Goal: Transaction & Acquisition: Purchase product/service

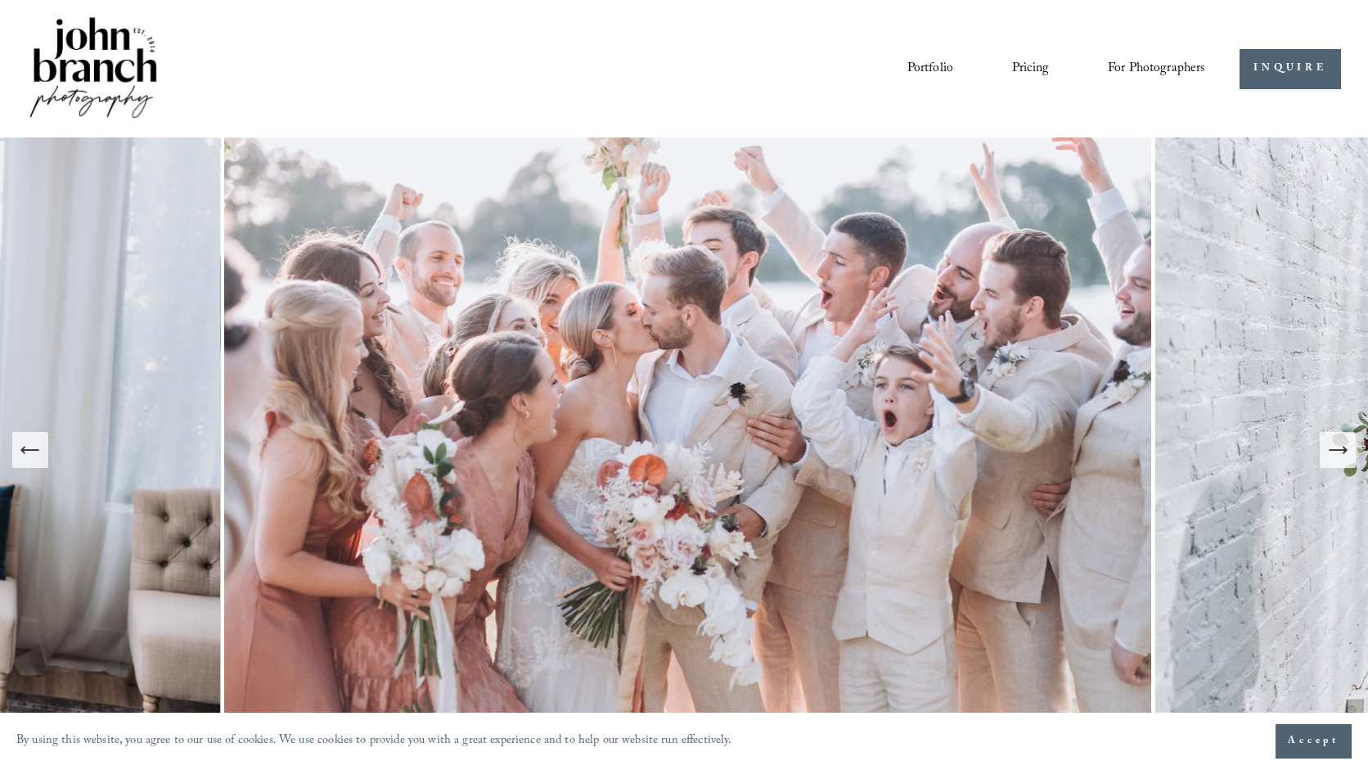
click at [1332, 451] on icon "Next Slide" at bounding box center [1337, 450] width 23 height 23
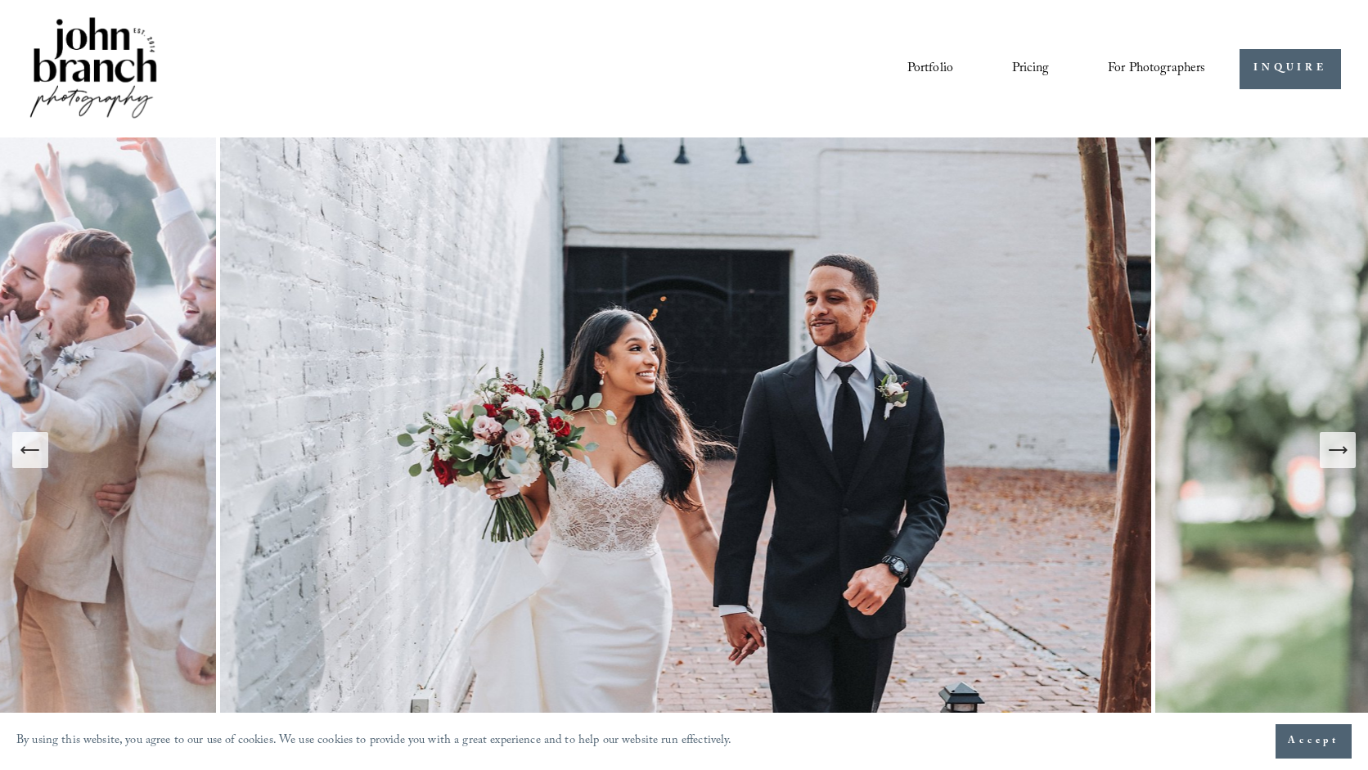
click at [1346, 450] on icon "Next Slide" at bounding box center [1344, 449] width 3 height 7
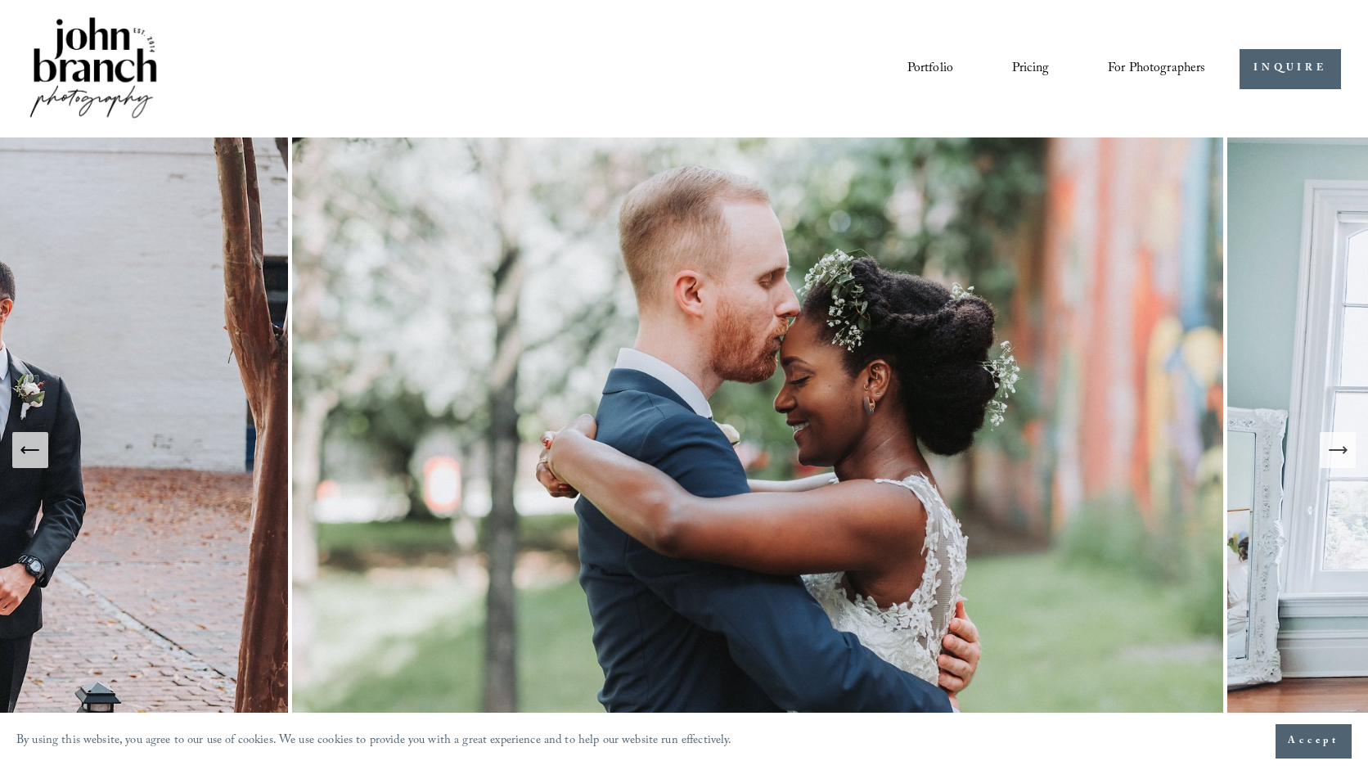
click at [1346, 450] on icon "Next Slide" at bounding box center [1344, 449] width 3 height 7
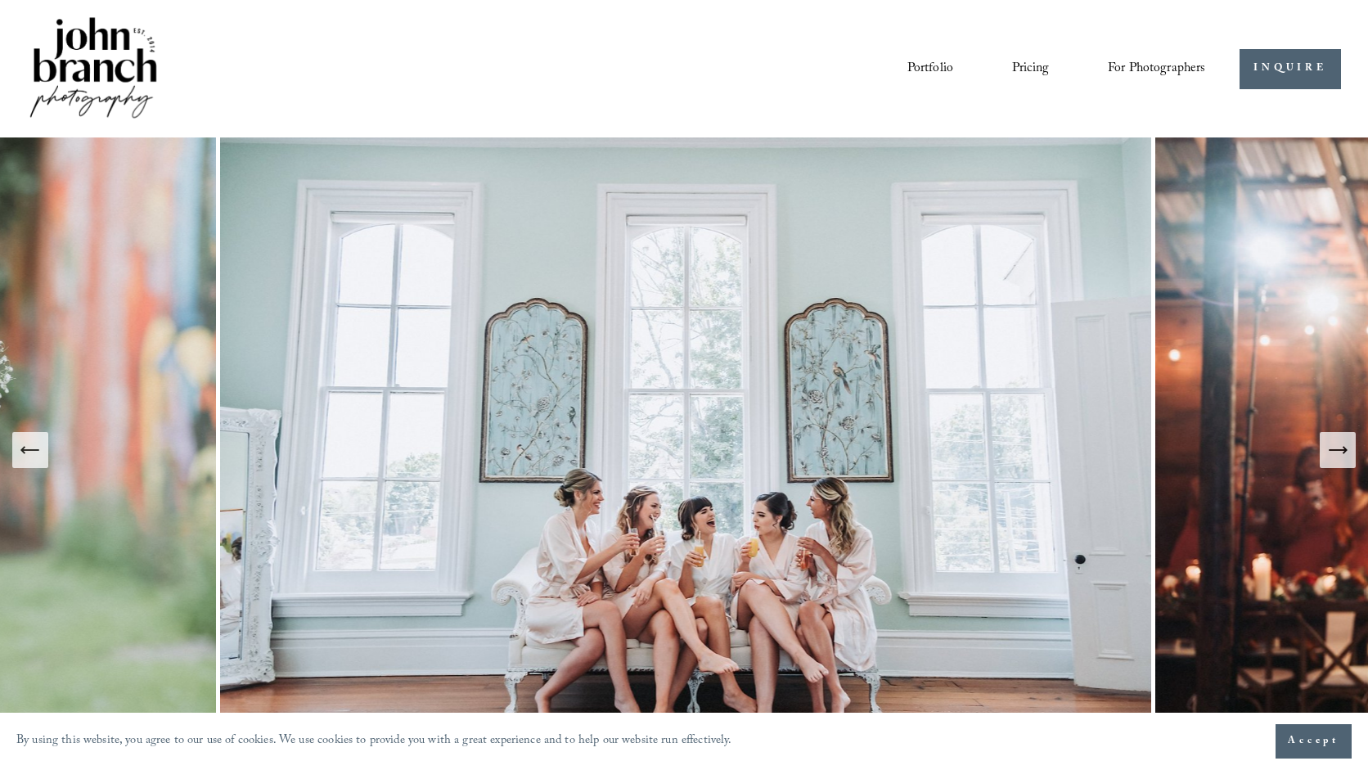
click at [1346, 450] on icon "Next Slide" at bounding box center [1344, 449] width 3 height 7
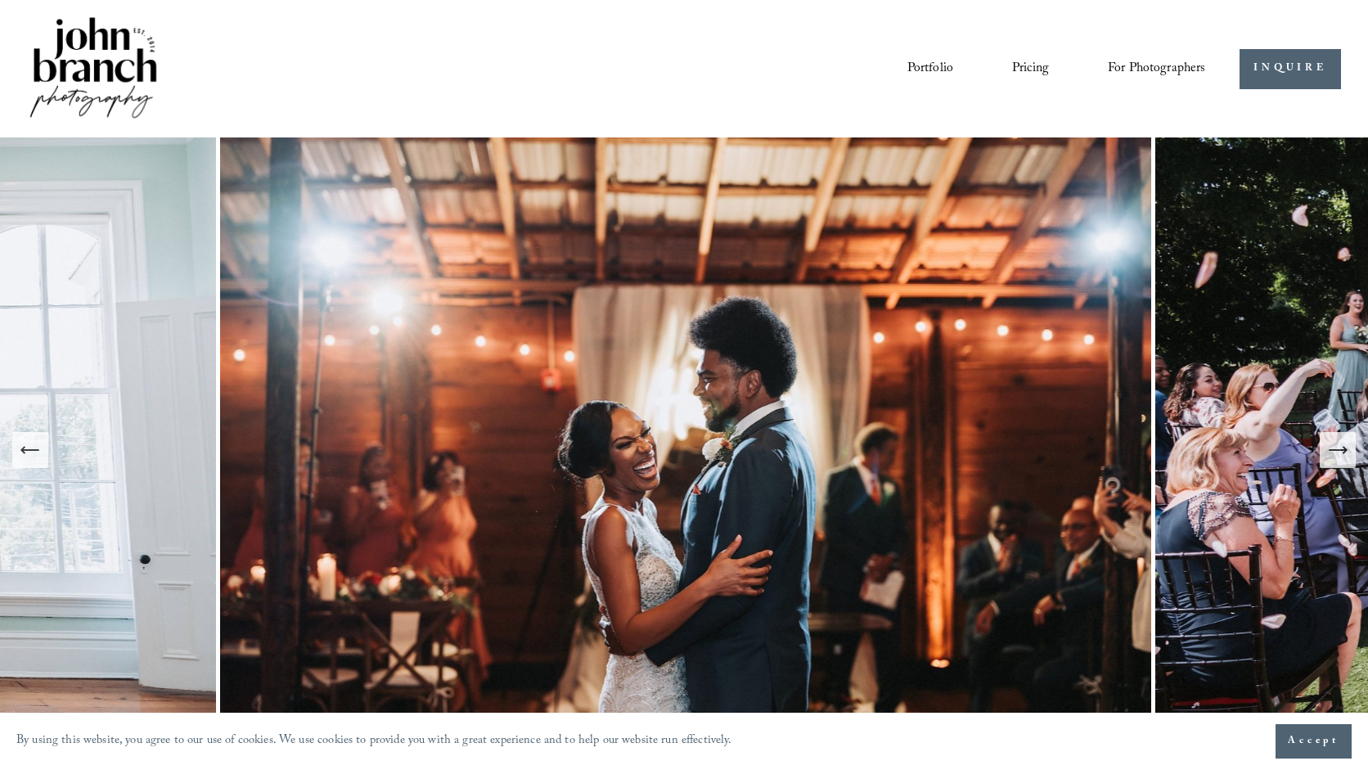
click at [1346, 450] on icon "Next Slide" at bounding box center [1344, 449] width 3 height 7
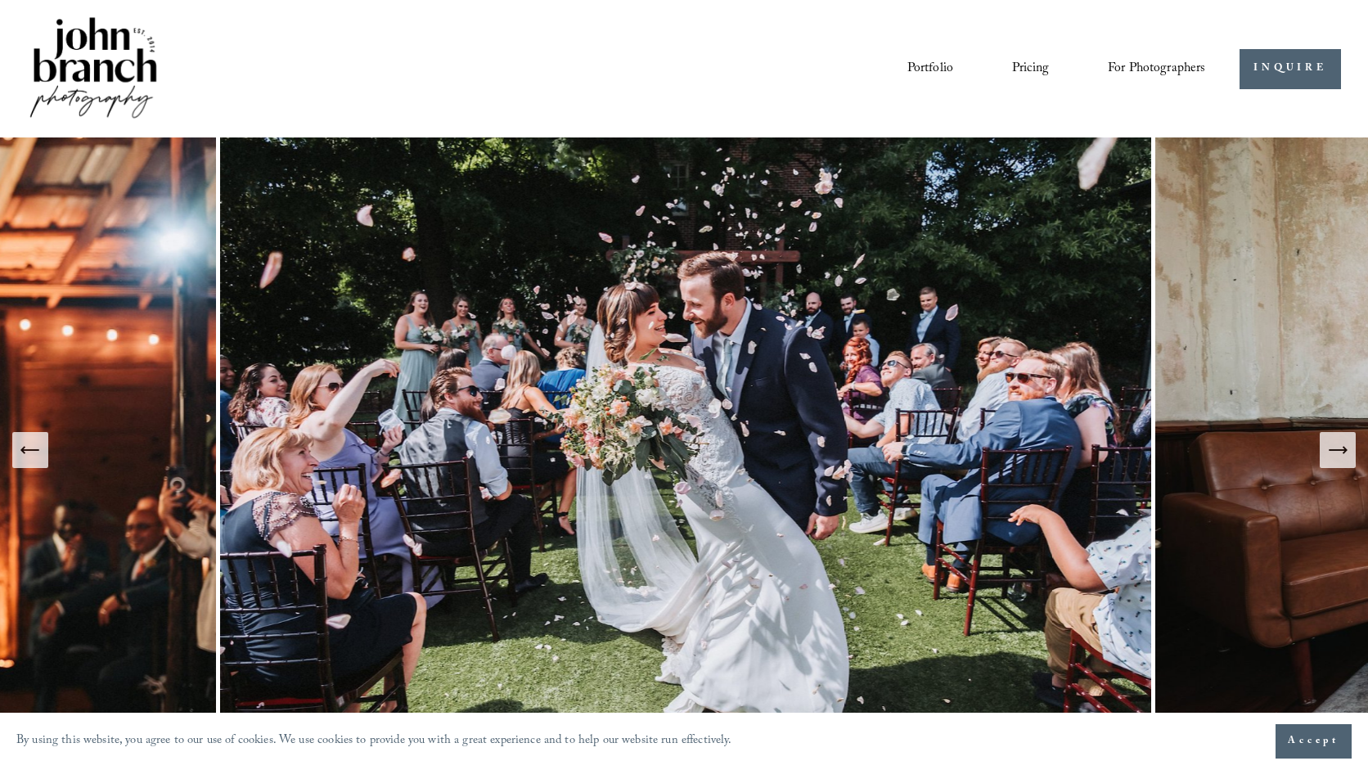
click at [1346, 450] on icon "Next Slide" at bounding box center [1344, 449] width 3 height 7
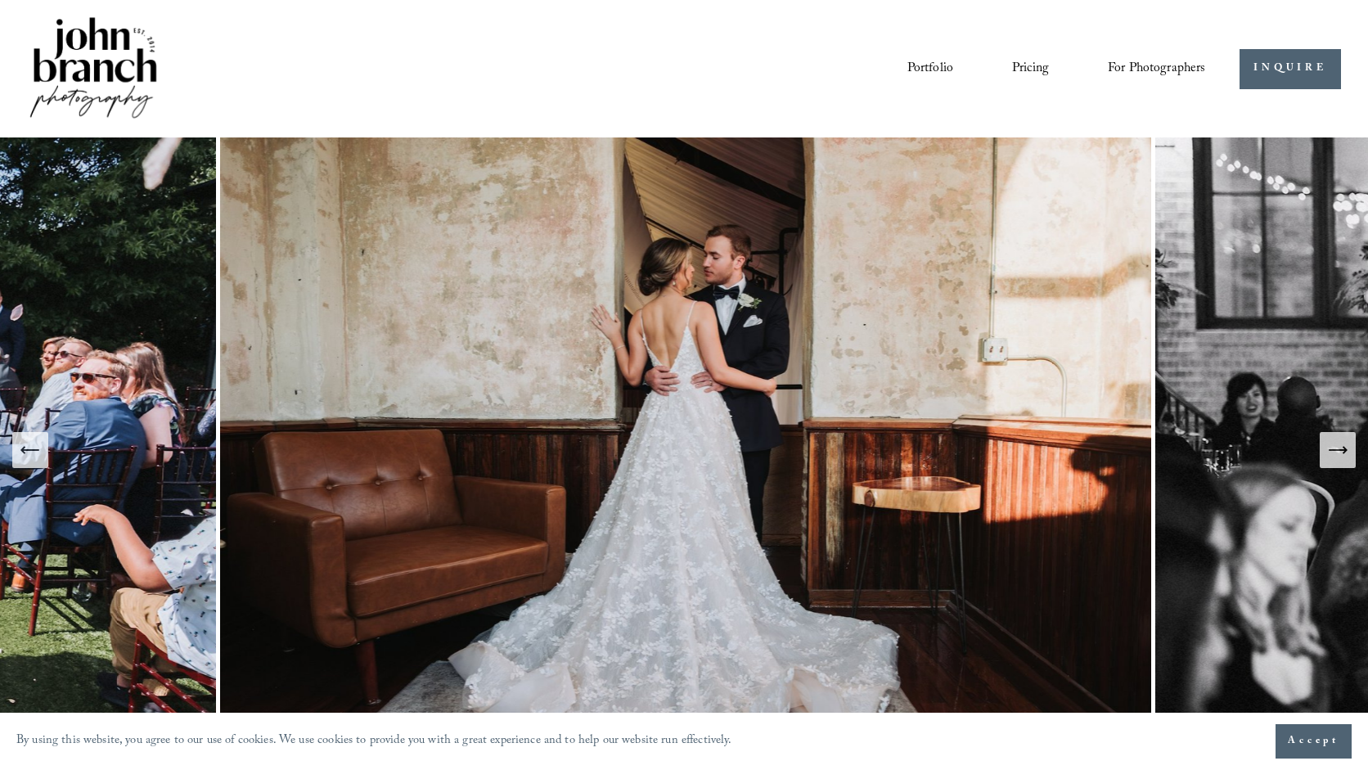
click at [1346, 450] on icon "Next Slide" at bounding box center [1344, 449] width 3 height 7
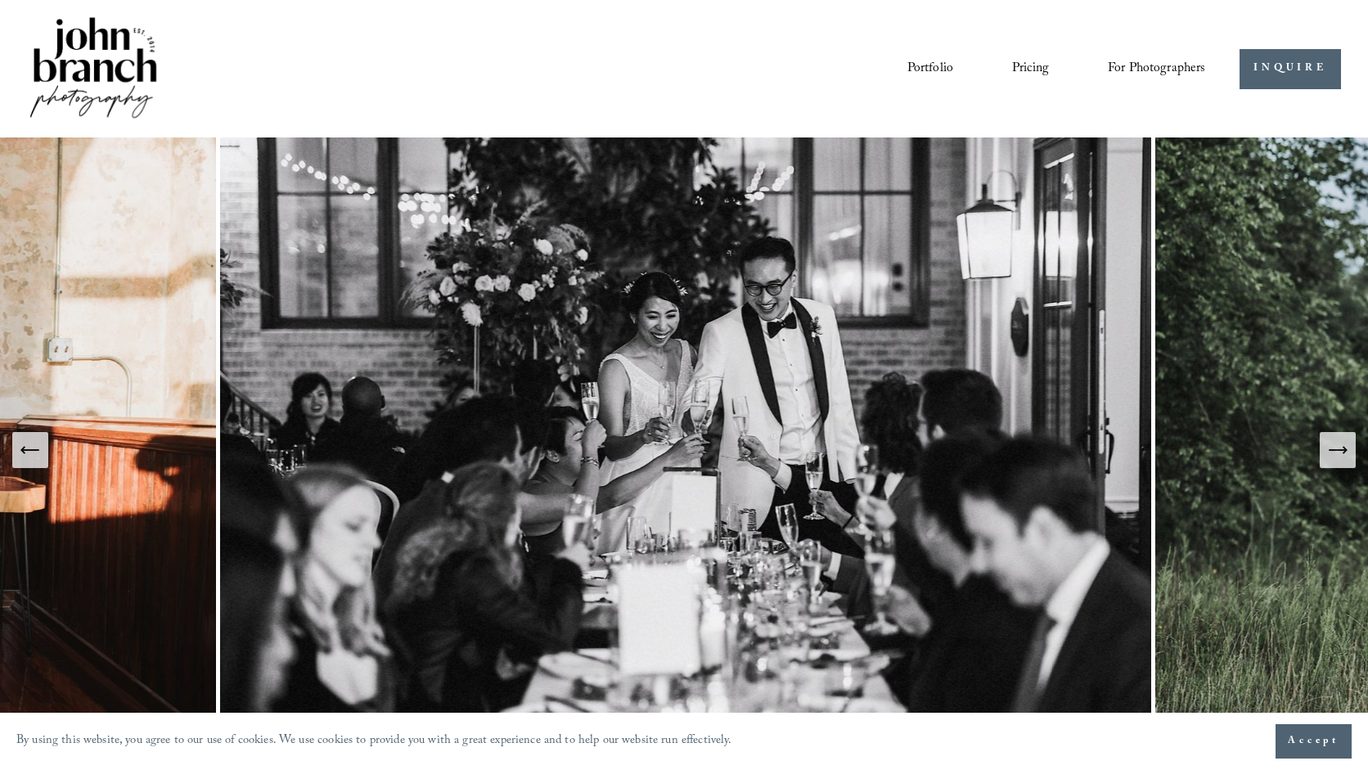
click at [1346, 450] on icon "Next Slide" at bounding box center [1344, 449] width 3 height 7
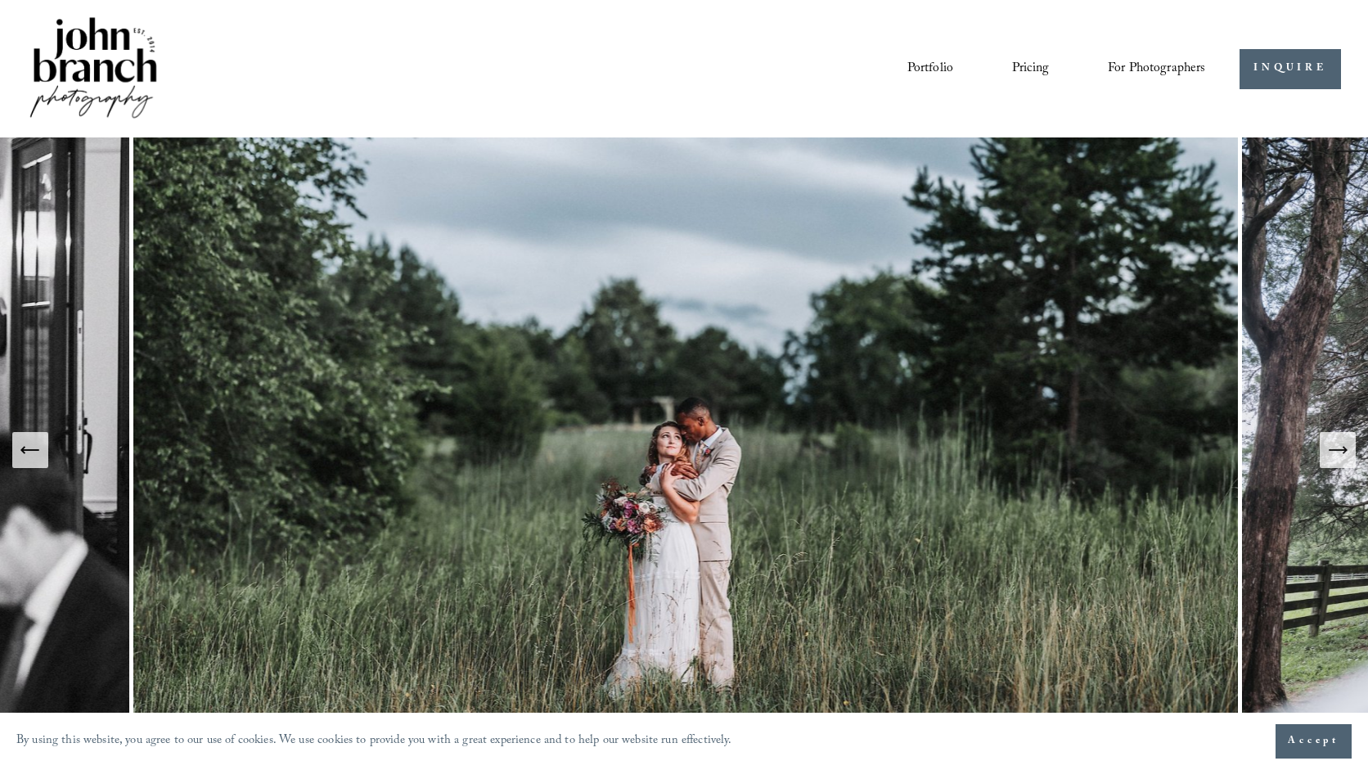
click at [1346, 450] on icon "Next Slide" at bounding box center [1344, 449] width 3 height 7
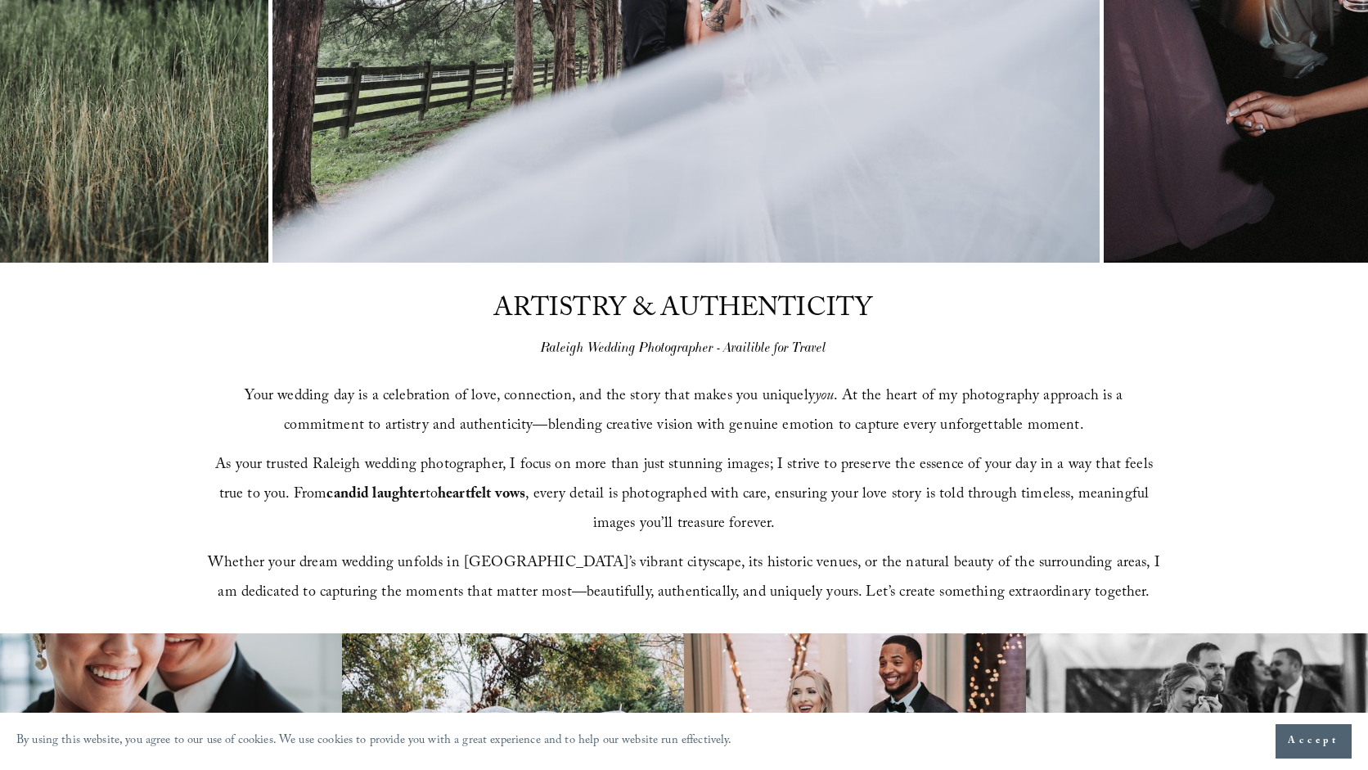
scroll to position [506, 0]
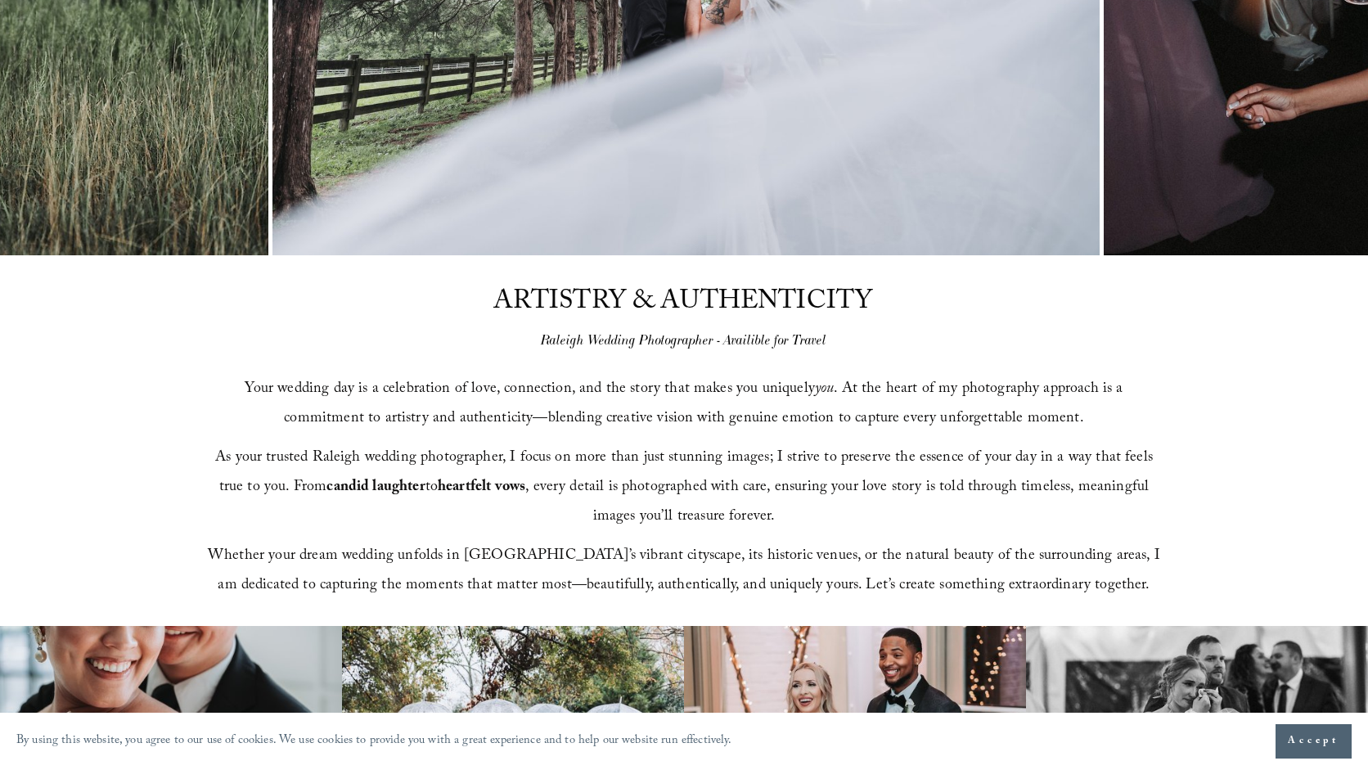
click at [1295, 737] on span "Accept" at bounding box center [1314, 741] width 52 height 16
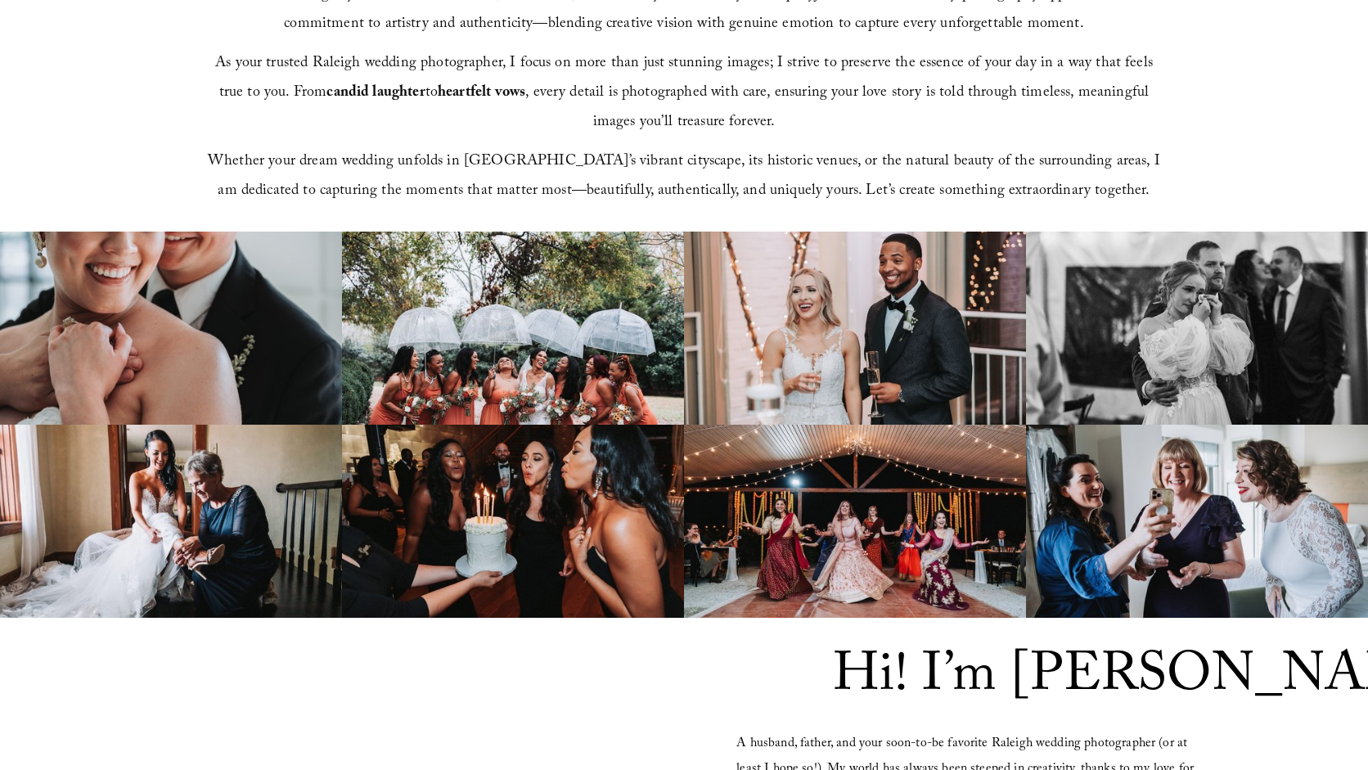
scroll to position [1012, 0]
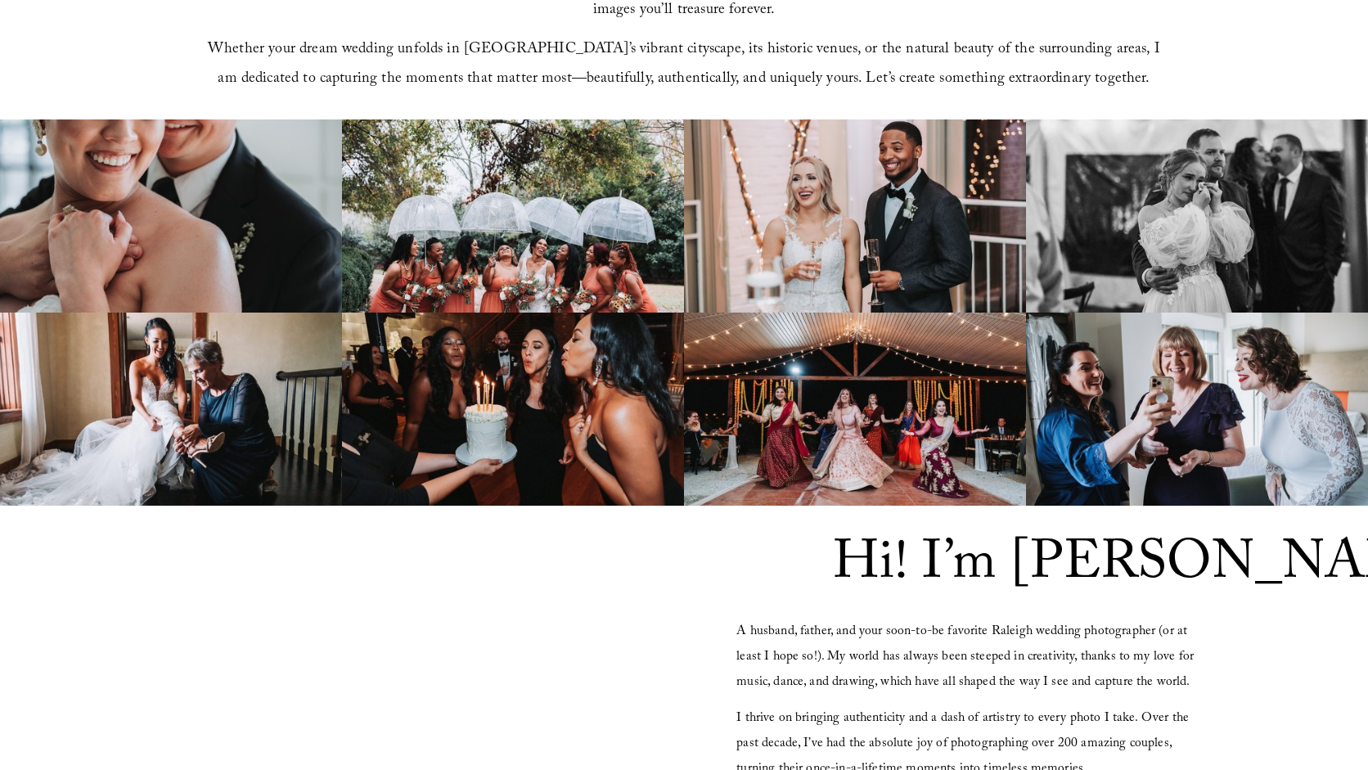
click at [385, 543] on div at bounding box center [395, 769] width 568 height 461
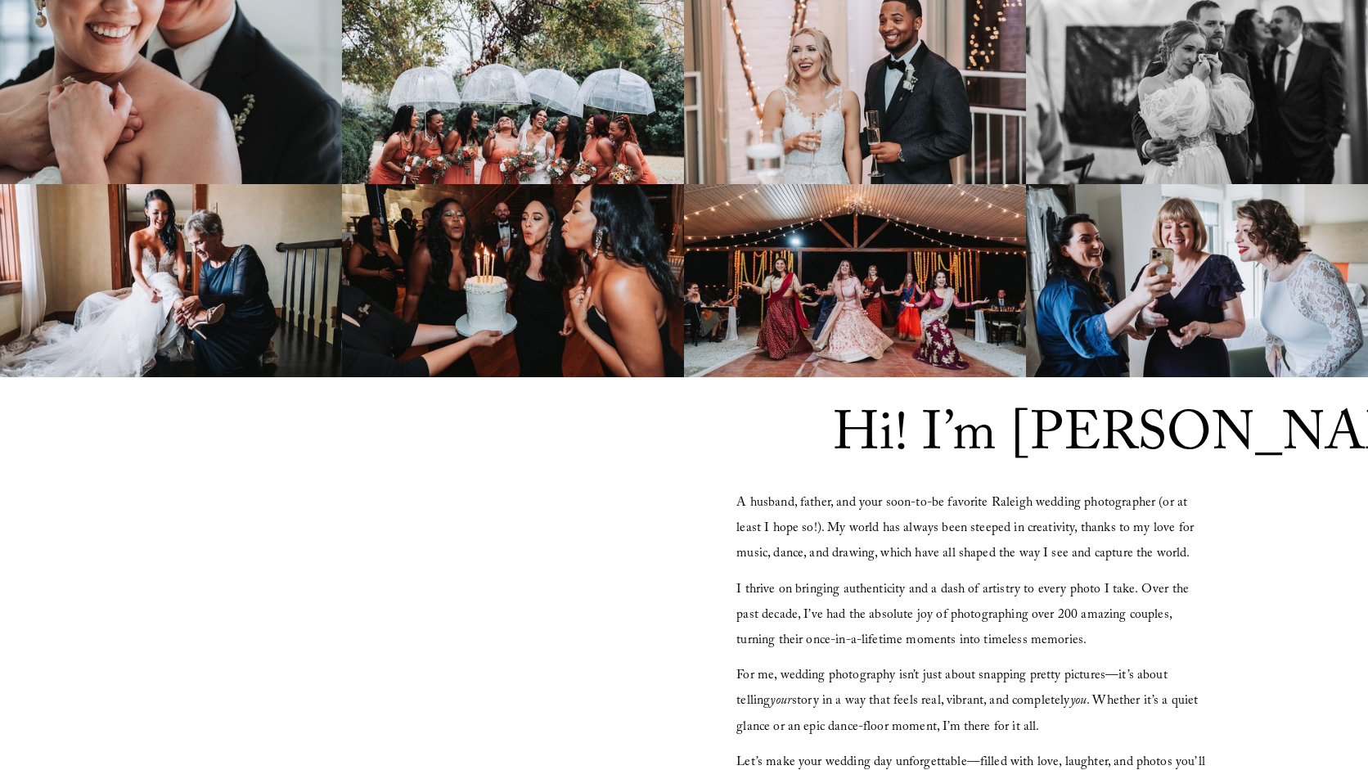
scroll to position [0, 0]
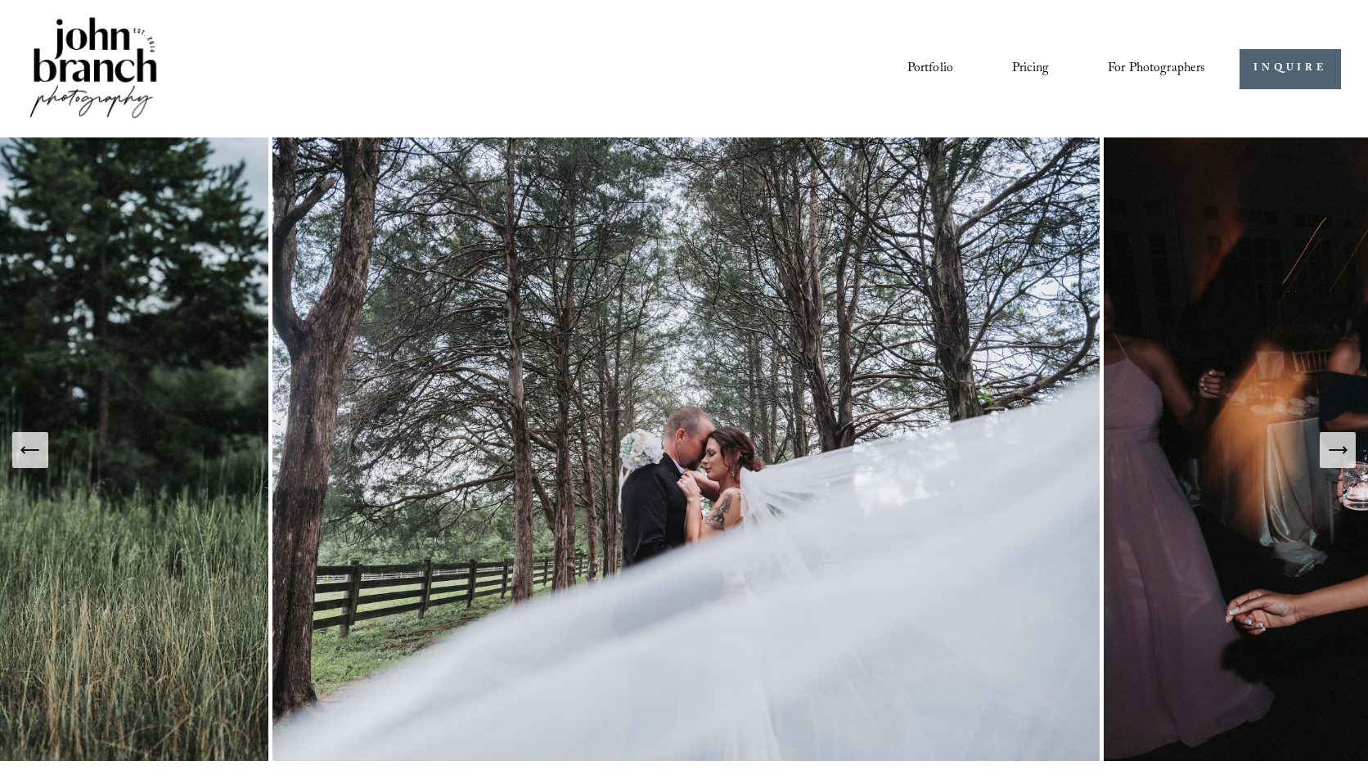
click at [930, 65] on link "Portfolio" at bounding box center [930, 69] width 46 height 28
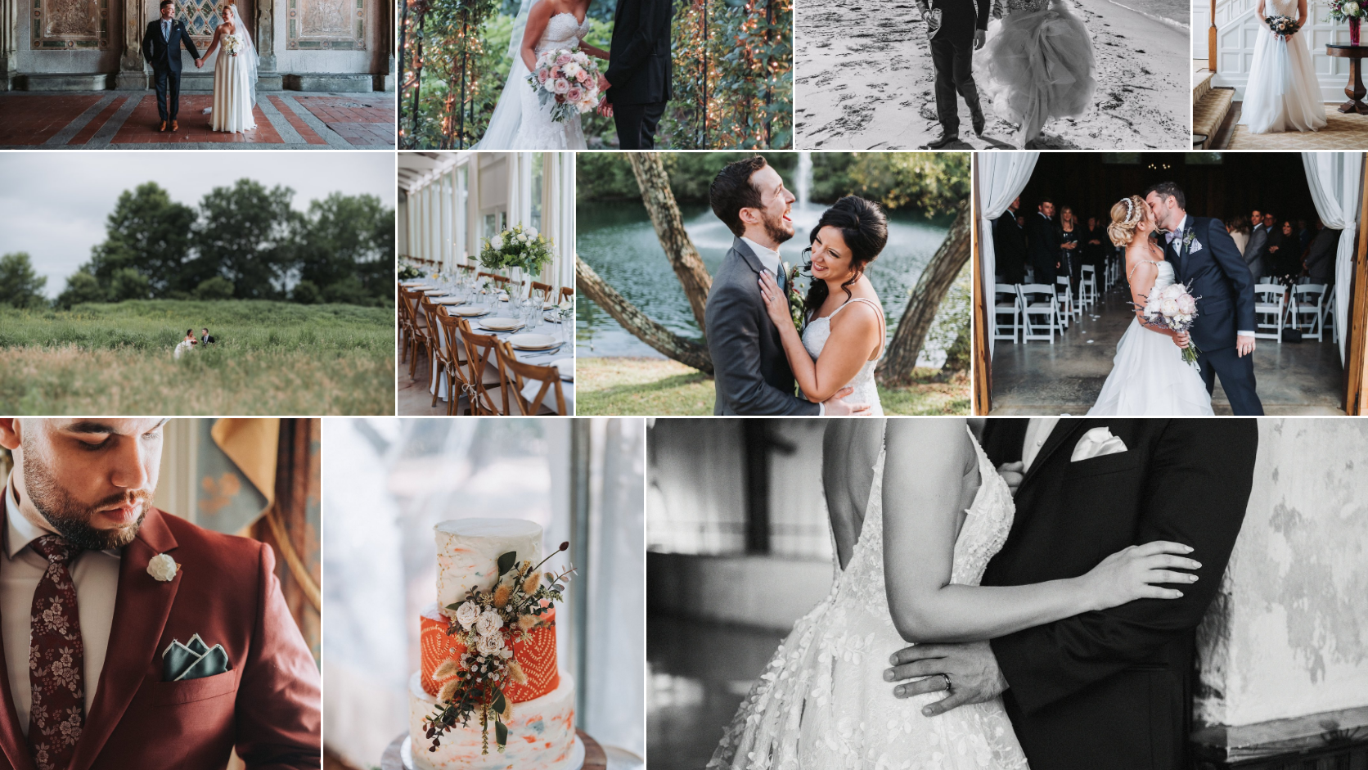
scroll to position [3700, 0]
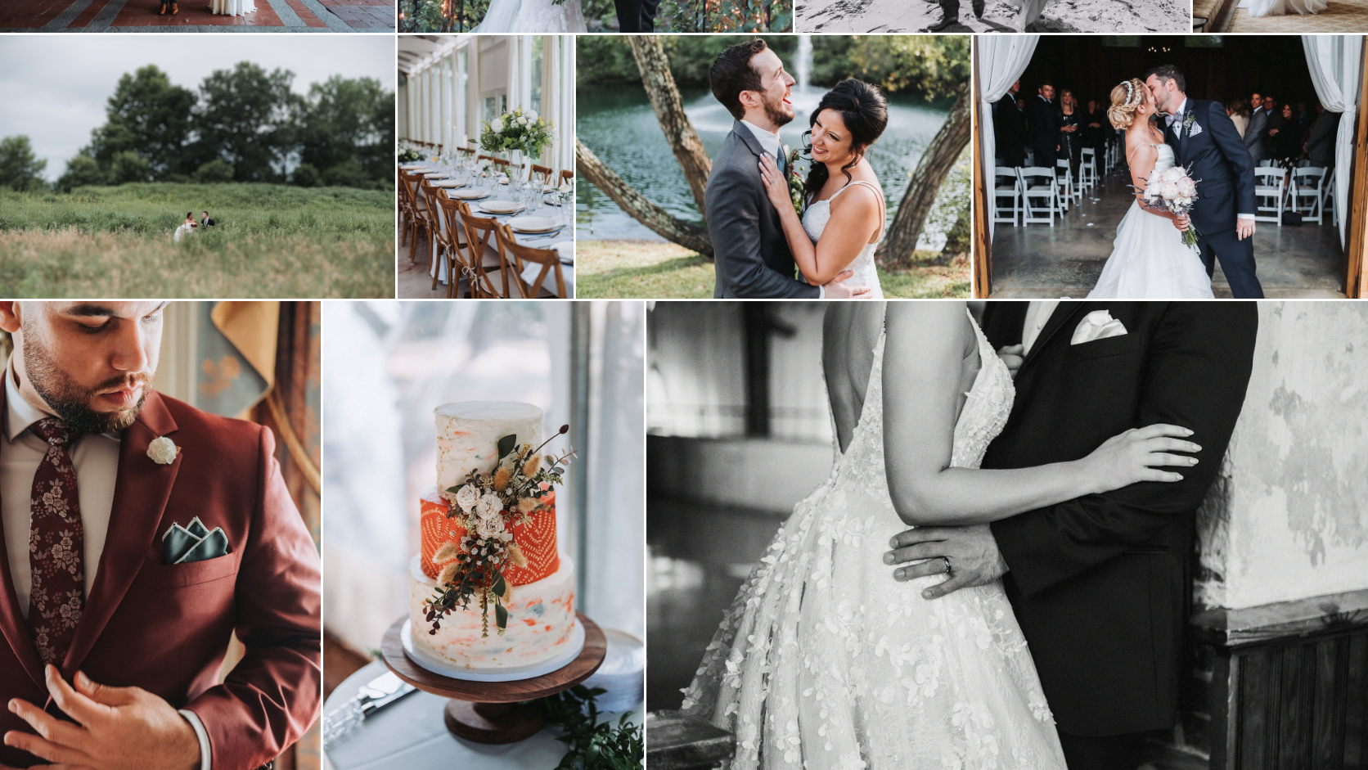
click at [904, 482] on img at bounding box center [1007, 541] width 722 height 481
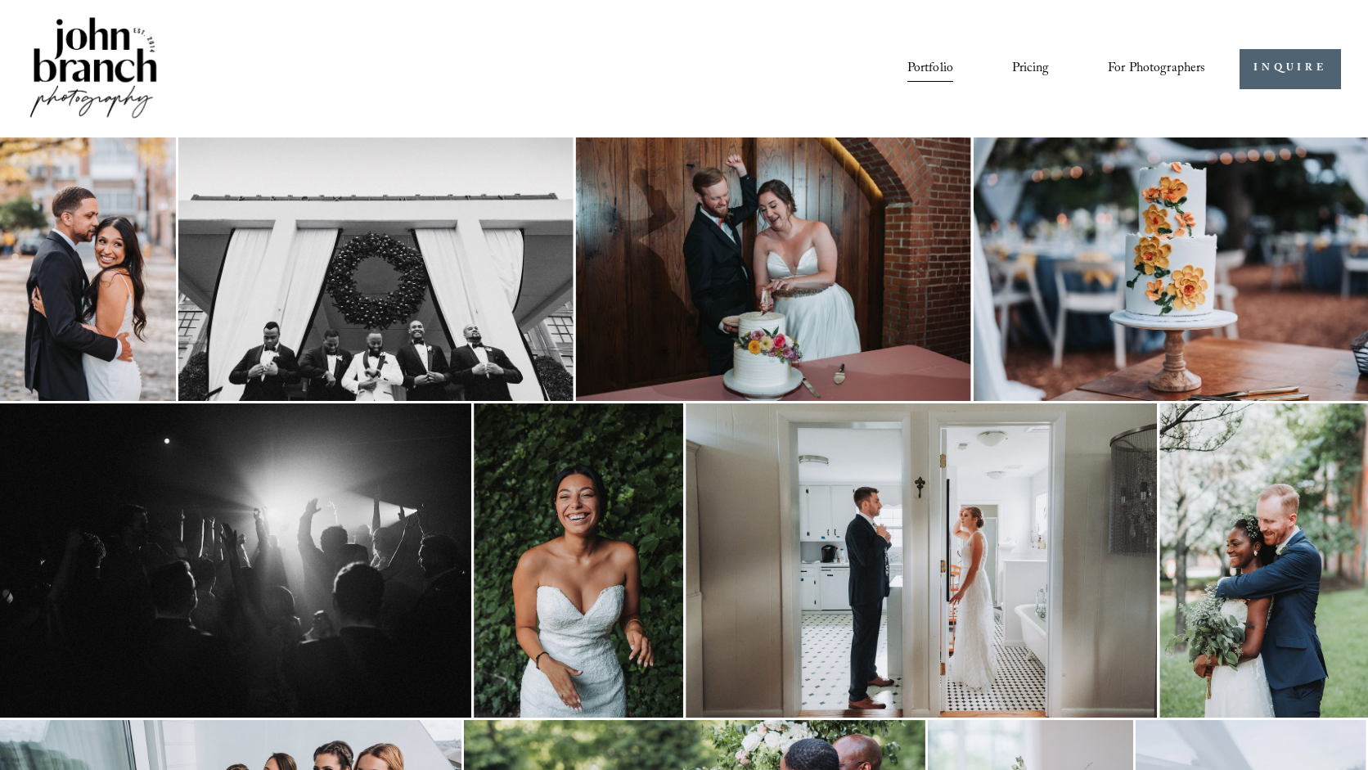
click at [1028, 76] on link "Pricing" at bounding box center [1030, 69] width 37 height 28
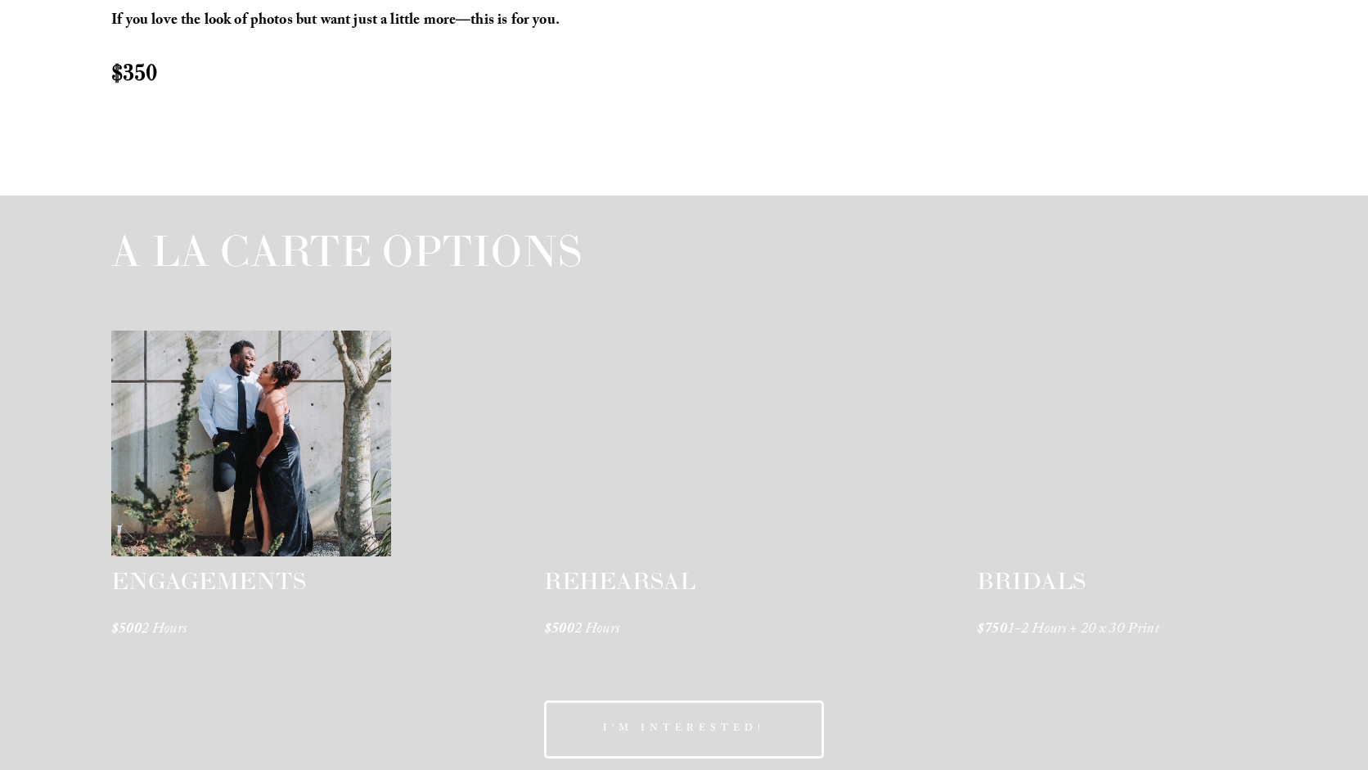
scroll to position [2311, 0]
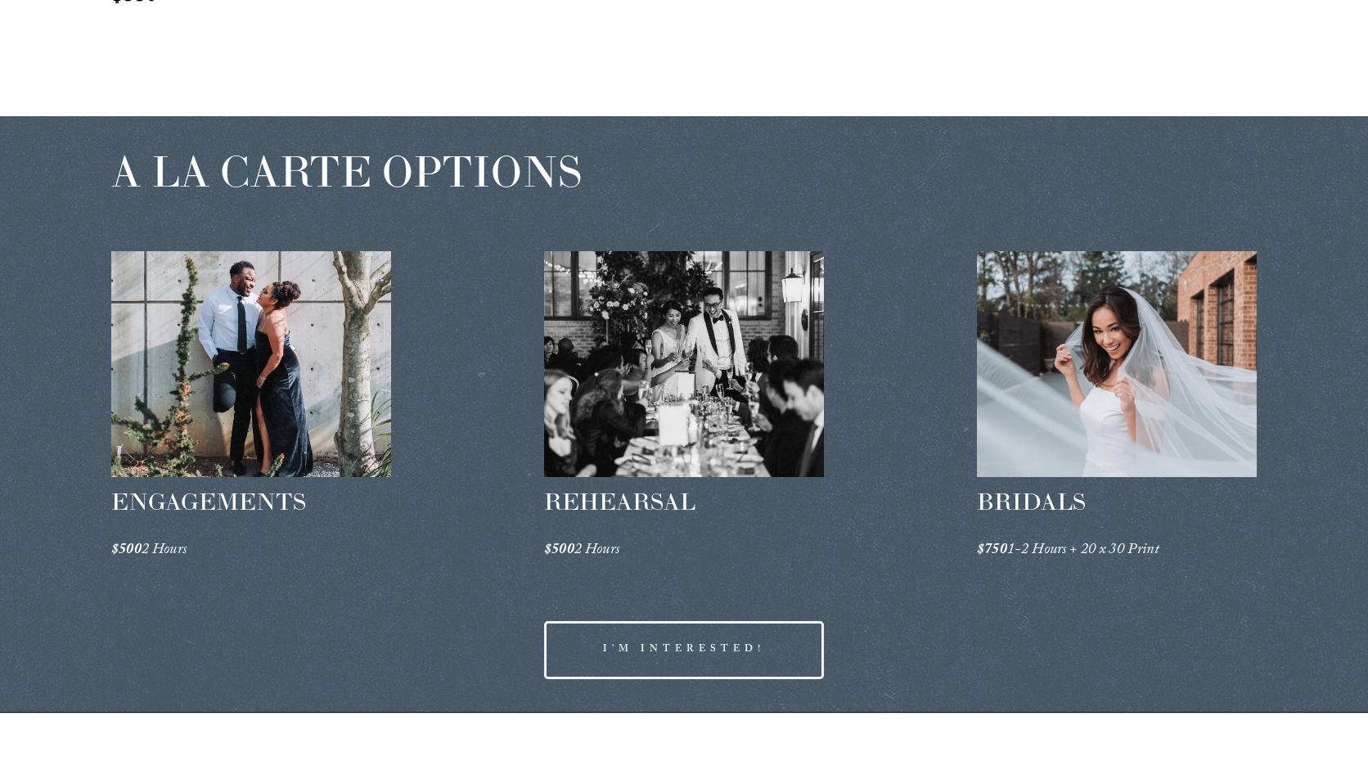
drag, startPoint x: 763, startPoint y: 377, endPoint x: 326, endPoint y: 653, distance: 516.6
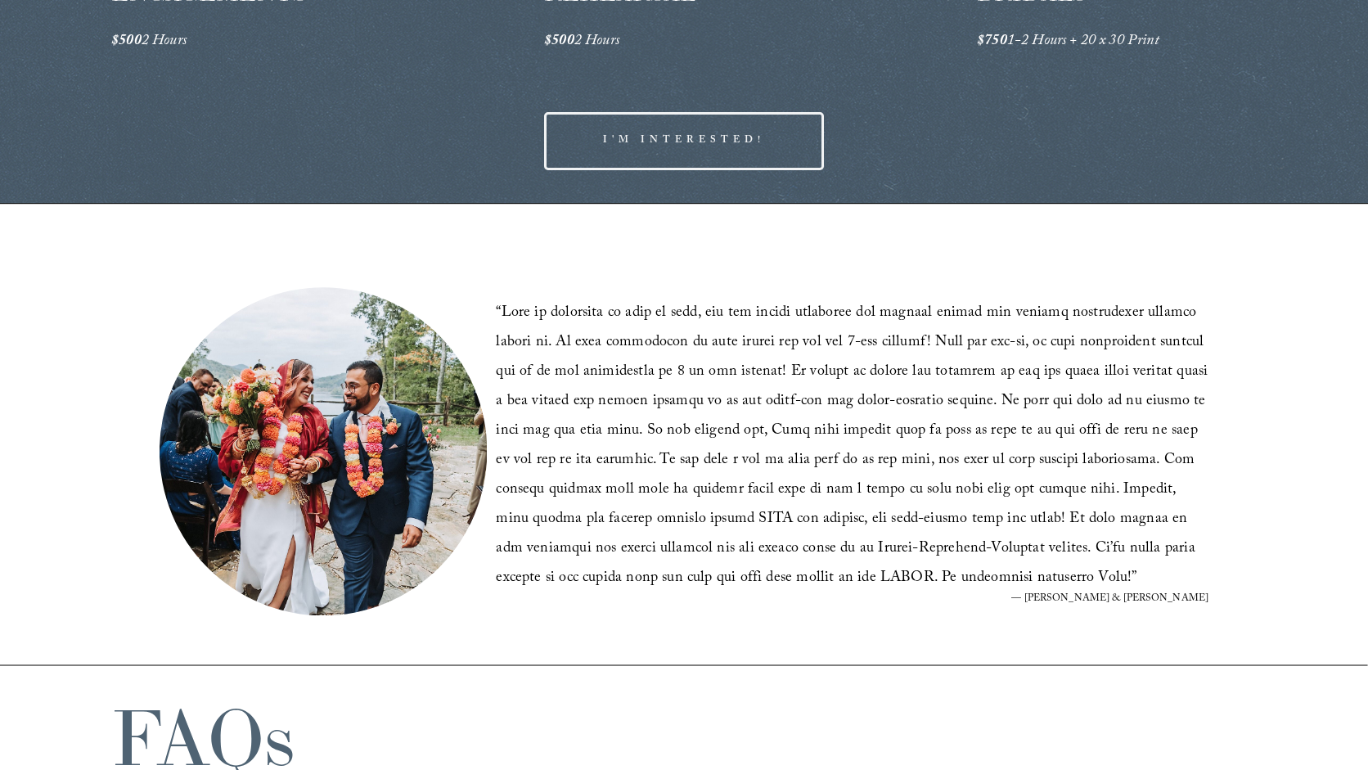
scroll to position [2450, 0]
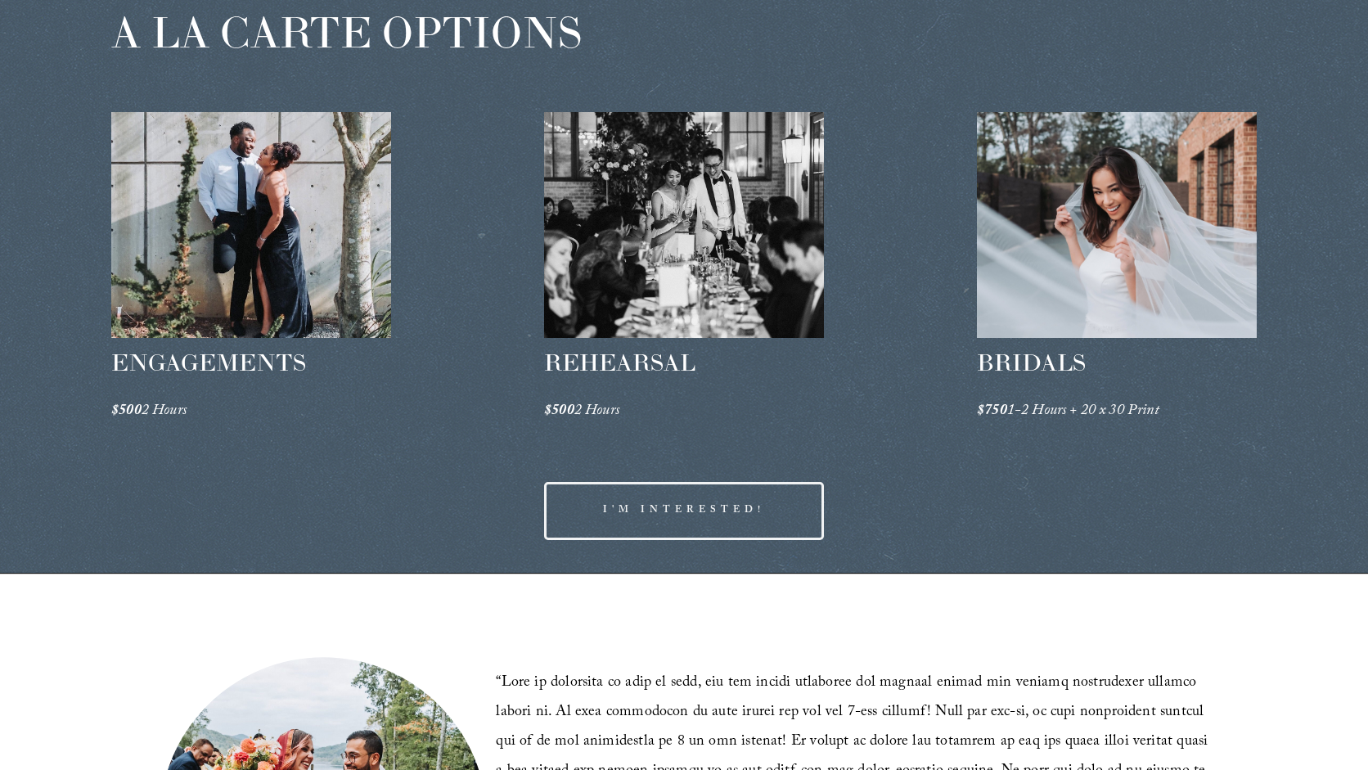
click at [693, 260] on div at bounding box center [684, 225] width 280 height 227
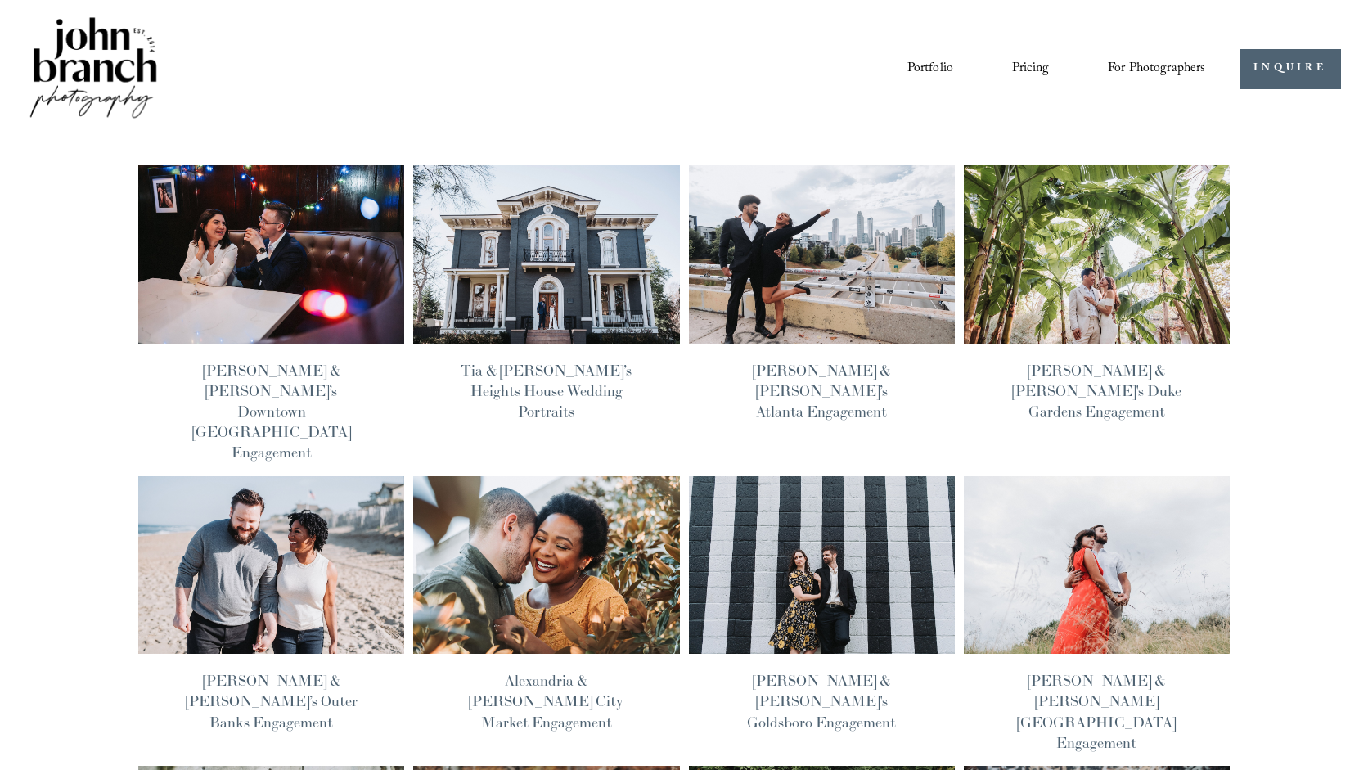
click at [0, 0] on link "Courses" at bounding box center [0, 0] width 0 height 0
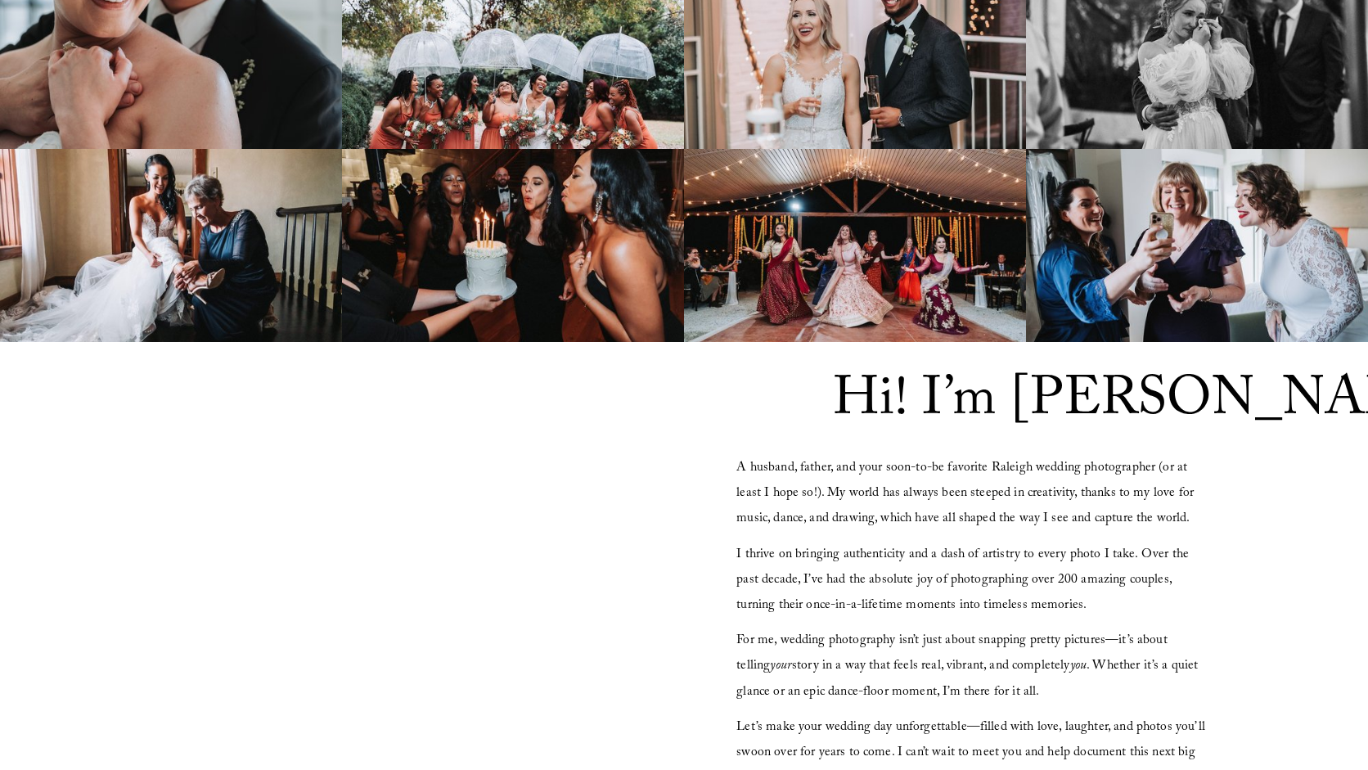
scroll to position [1472, 0]
